Goal: Communication & Community: Answer question/provide support

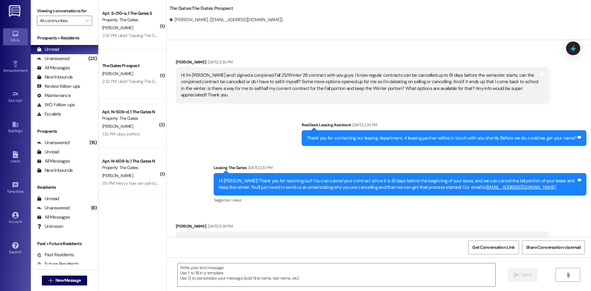
scroll to position [349, 0]
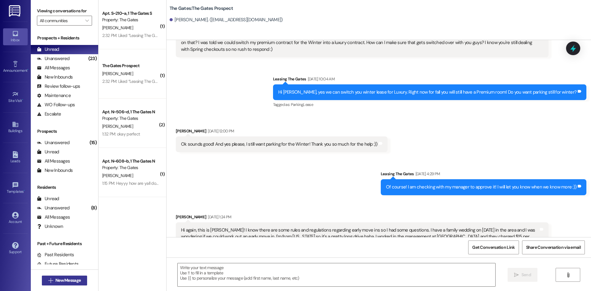
click at [82, 281] on button " New Message" at bounding box center [65, 280] width 46 height 10
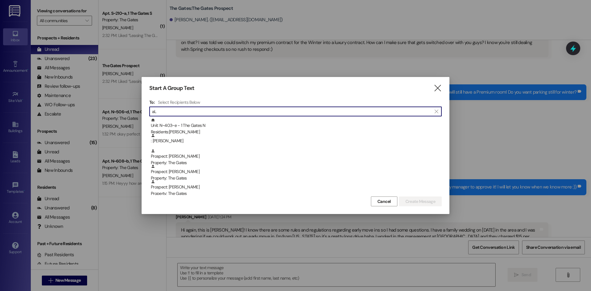
type input "a"
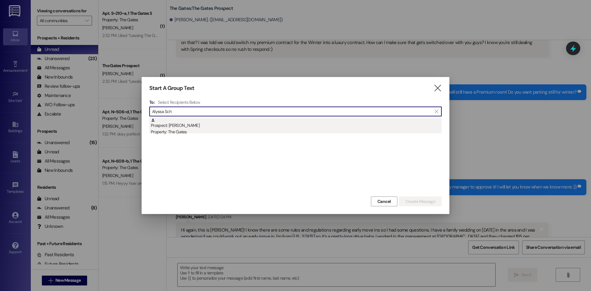
type input "Alyssa Sch"
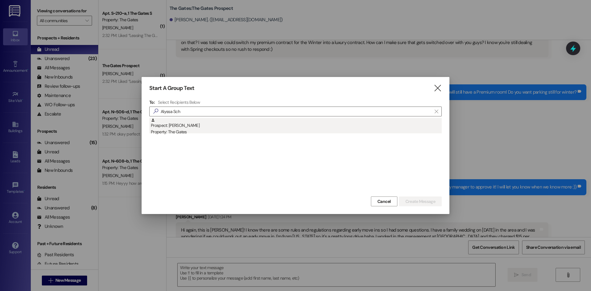
click at [197, 122] on div "Prospect: [PERSON_NAME] Property: The Gates" at bounding box center [296, 127] width 291 height 18
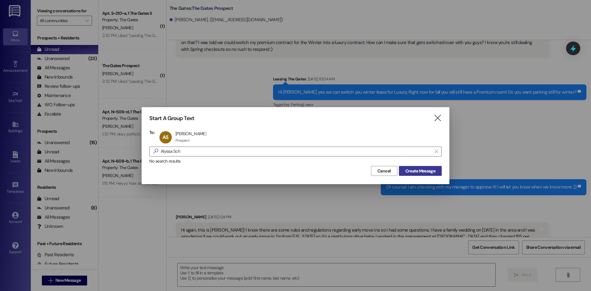
click at [435, 172] on span "Create Message" at bounding box center [420, 171] width 30 height 6
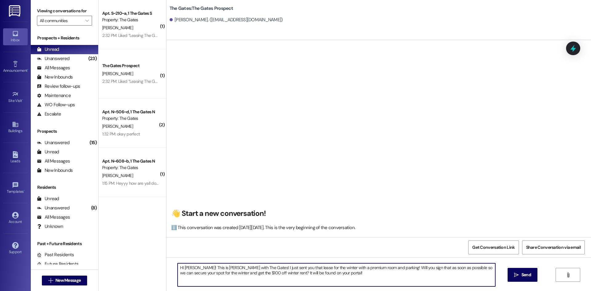
click at [192, 268] on textarea "HI [PERSON_NAME]! This is [PERSON_NAME] with The Gates! I just sent you that le…" at bounding box center [335, 274] width 317 height 23
drag, startPoint x: 349, startPoint y: 267, endPoint x: 334, endPoint y: 266, distance: 15.1
click at [334, 266] on textarea "HI [PERSON_NAME]! This is [PERSON_NAME] with The Gates! I just sent you that le…" at bounding box center [335, 274] width 317 height 23
drag, startPoint x: 225, startPoint y: 272, endPoint x: 276, endPoint y: 274, distance: 51.4
click at [276, 274] on textarea "HI [PERSON_NAME]! This is [PERSON_NAME] with The Gates! I just sent you that le…" at bounding box center [335, 274] width 317 height 23
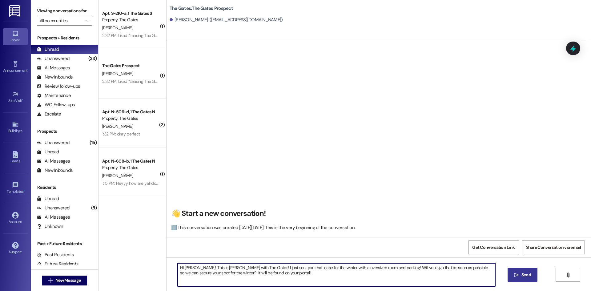
type textarea "HI [PERSON_NAME]! This is [PERSON_NAME] with The Gates! I just sent you that le…"
click at [524, 269] on button " Send" at bounding box center [522, 275] width 30 height 14
